Goal: Use online tool/utility: Utilize a website feature to perform a specific function

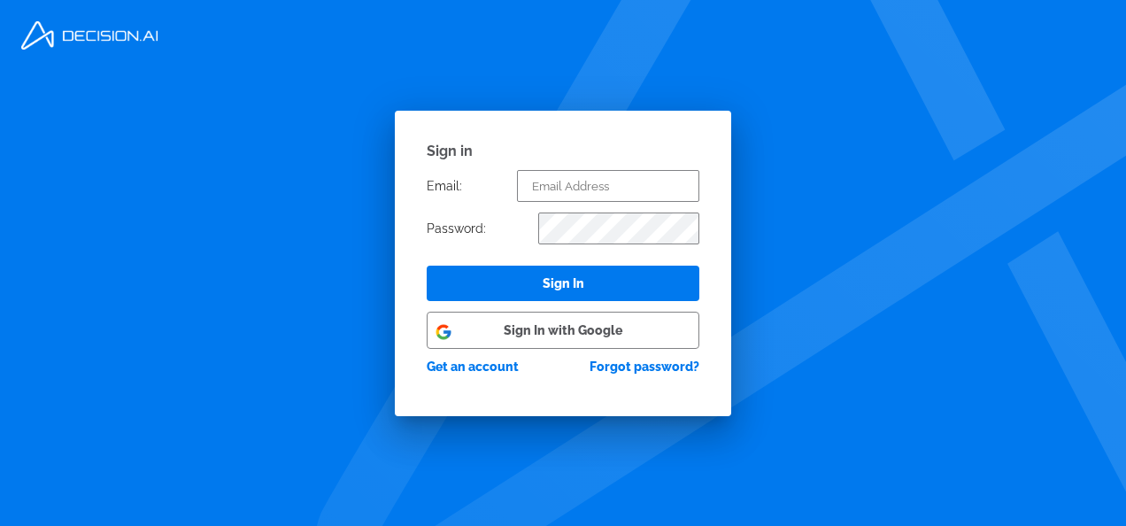
click at [559, 334] on button "Sign In with Google" at bounding box center [563, 330] width 273 height 37
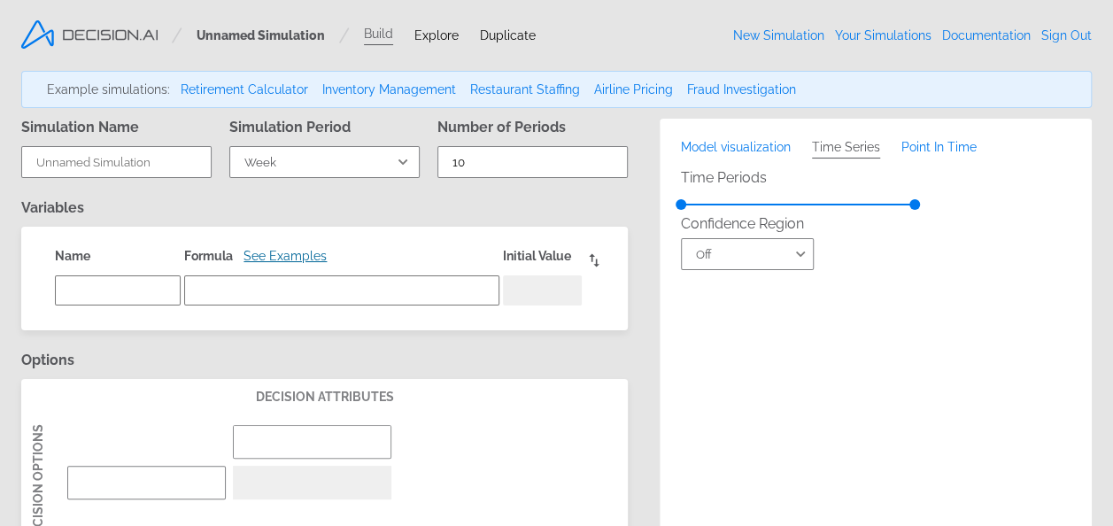
click at [783, 30] on link "New Simulation" at bounding box center [778, 35] width 91 height 14
click at [1014, 48] on div "Unnamed Simulation Build Explore Duplicate New Simulation Your Simulations Docu…" at bounding box center [556, 35] width 1113 height 71
click at [248, 96] on link "Retirement Calculator" at bounding box center [244, 89] width 127 height 14
select select "Year"
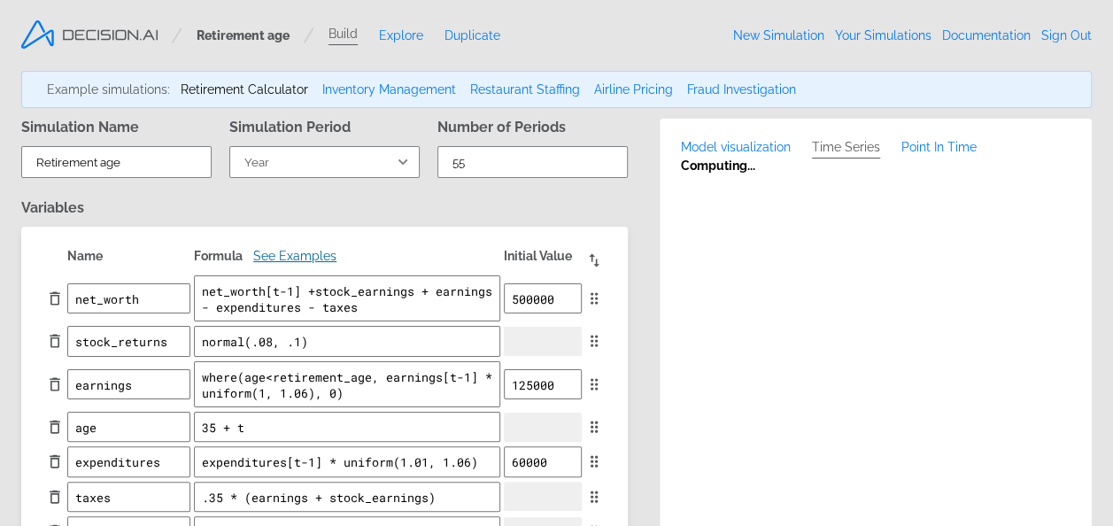
type input "Retirement age"
type input "55"
type textarea "net_worth"
type textarea "net_worth[t-1] +stock_earnings + earnings - expenditures - taxes"
type textarea "500000"
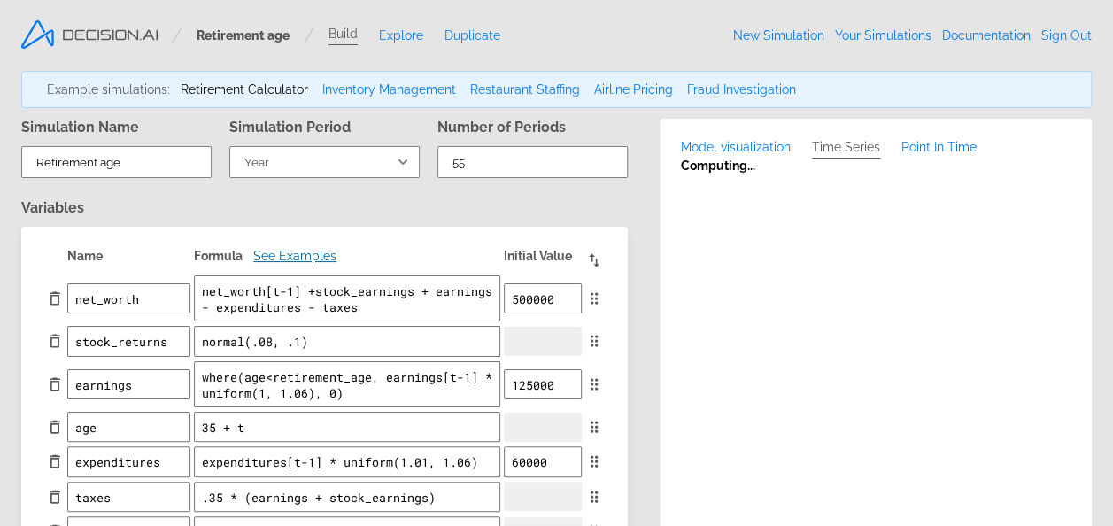
type input "age [DEMOGRAPHIC_DATA]"
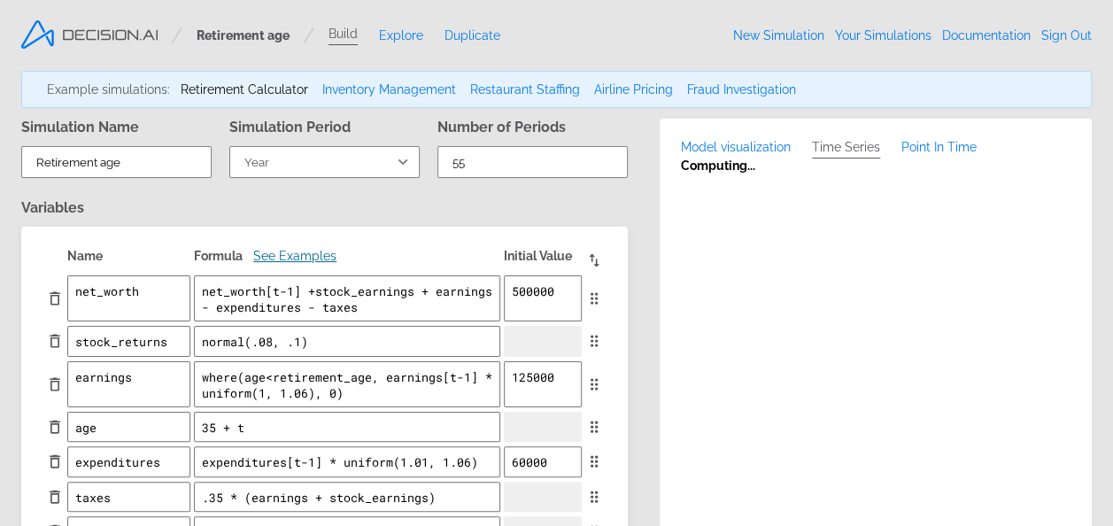
type textarea "x"
